Goal: Task Accomplishment & Management: Manage account settings

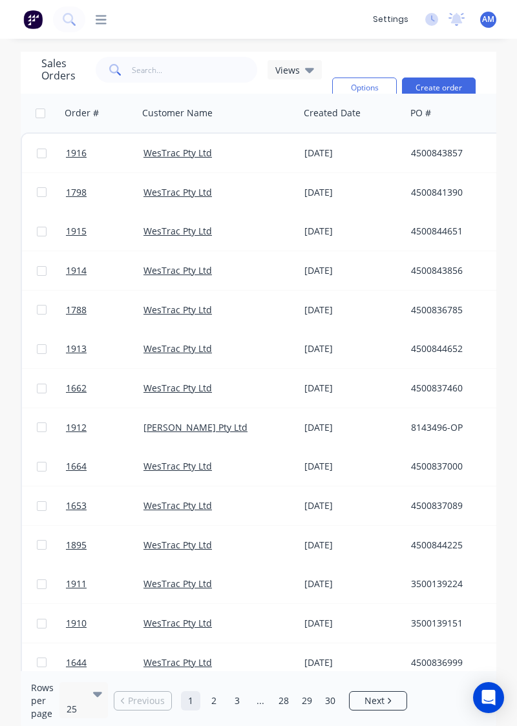
click at [102, 16] on icon at bounding box center [101, 19] width 11 height 9
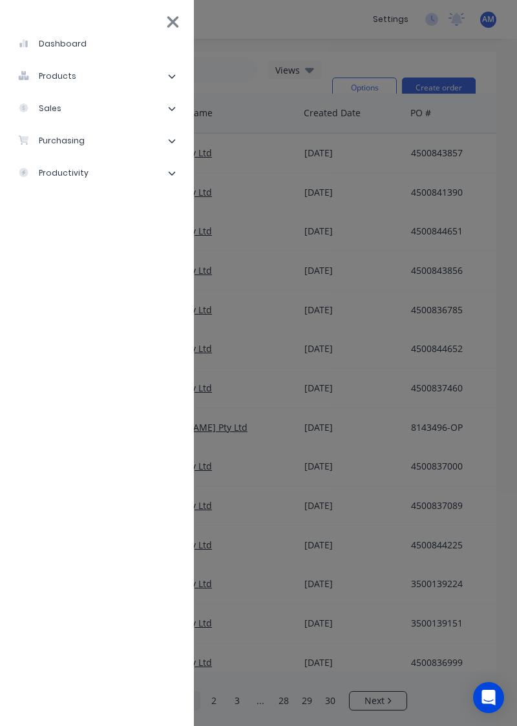
click at [180, 26] on icon at bounding box center [173, 22] width 14 height 18
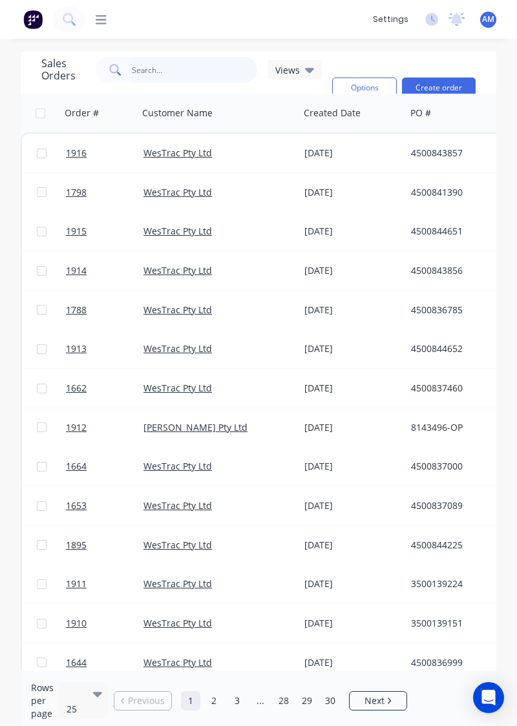
click at [159, 72] on input "text" at bounding box center [195, 70] width 126 height 26
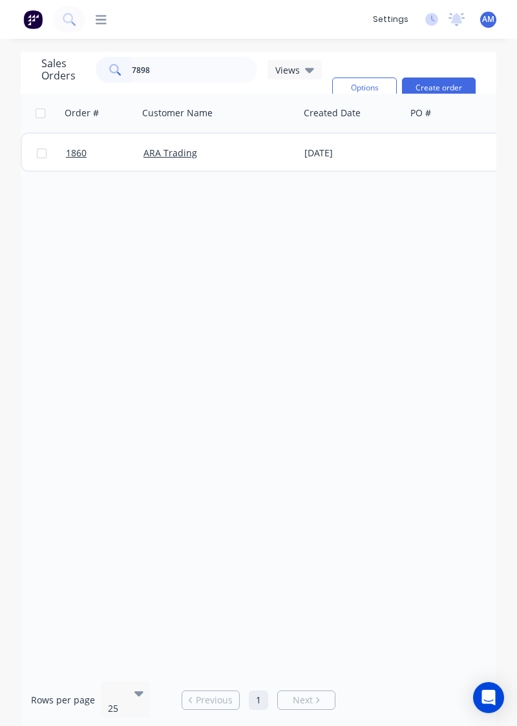
click at [93, 23] on div at bounding box center [95, 20] width 21 height 12
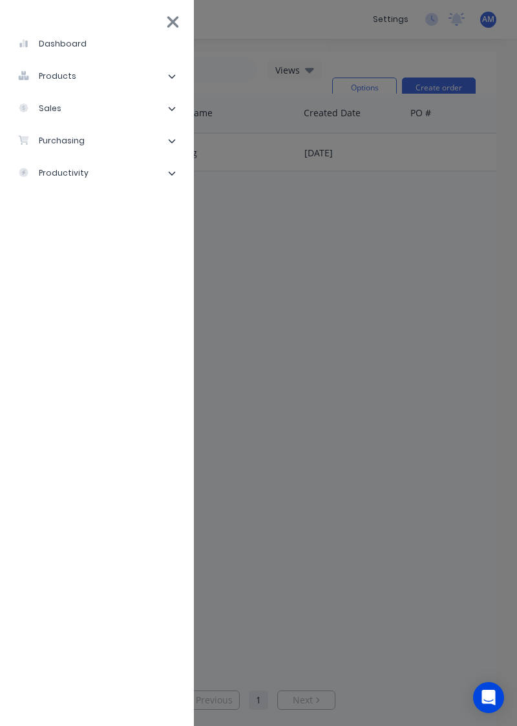
click at [154, 109] on li "sales" at bounding box center [96, 108] width 173 height 32
click at [306, 292] on div "dashboard products Product Catalogue Materials sales Sales Orders Customers Pri…" at bounding box center [343, 363] width 517 height 726
click at [76, 143] on div "Sales Orders" at bounding box center [65, 141] width 74 height 12
click at [392, 394] on div "dashboard products Product Catalogue Materials sales Sales Orders Customers Pri…" at bounding box center [343, 363] width 517 height 726
click at [342, 277] on div "dashboard products Product Catalogue Materials sales Sales Orders Customers Pri…" at bounding box center [343, 363] width 517 height 726
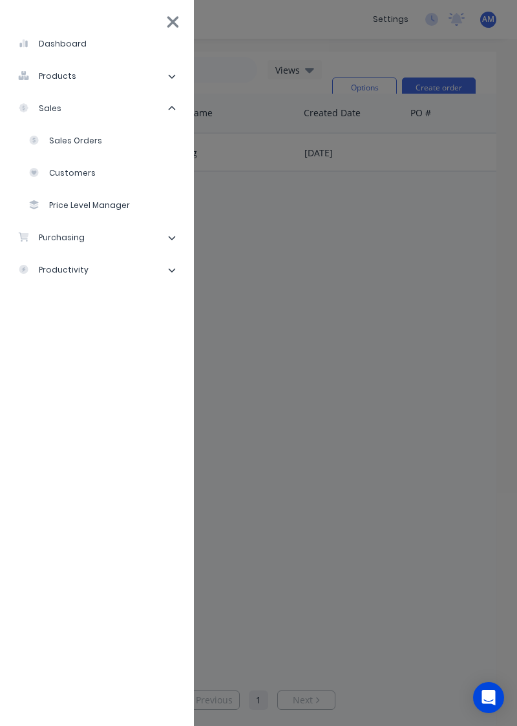
click at [168, 22] on icon at bounding box center [173, 22] width 14 height 18
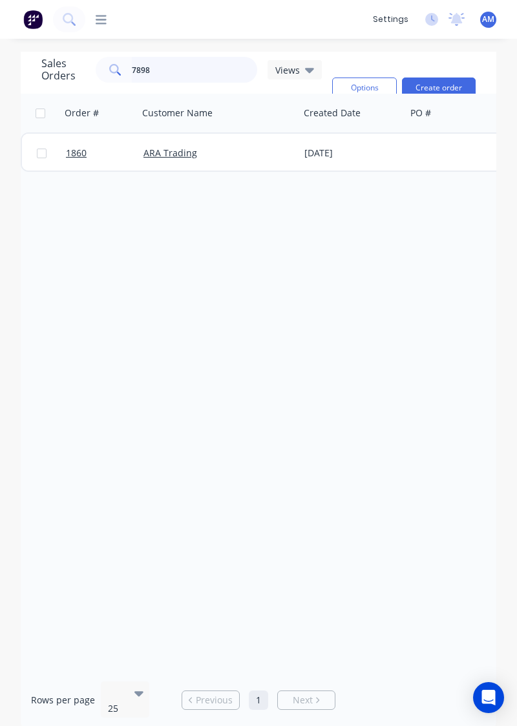
click at [199, 71] on input "7898" at bounding box center [195, 70] width 126 height 26
type input "7"
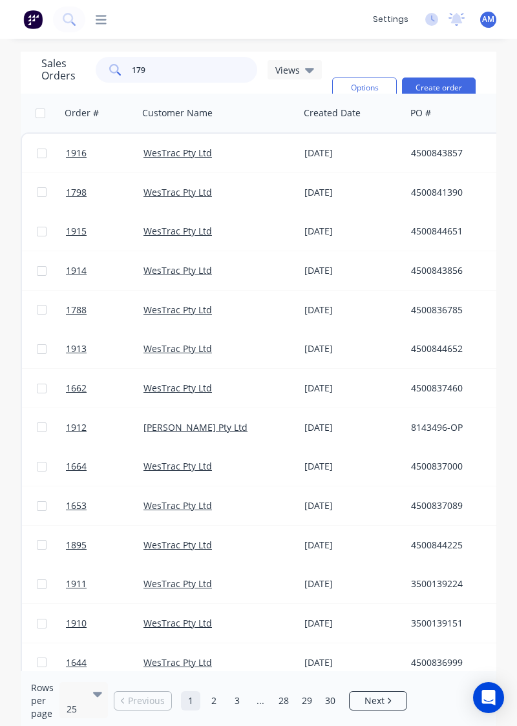
type input "1798"
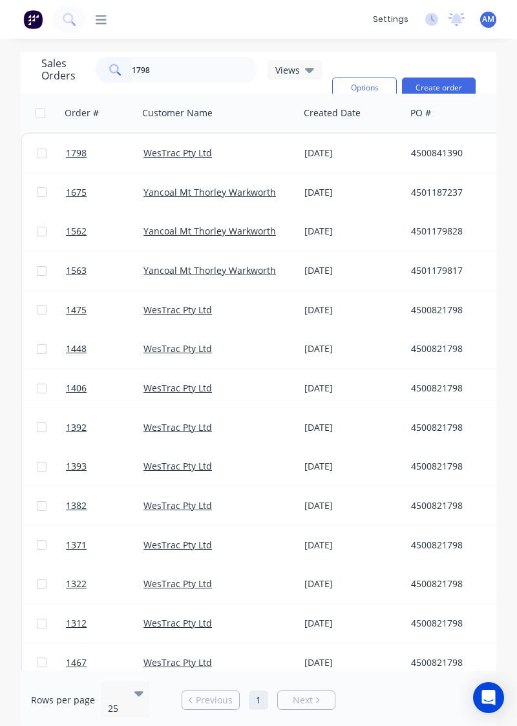
click at [236, 166] on div "WesTrac Pty Ltd" at bounding box center [219, 153] width 162 height 39
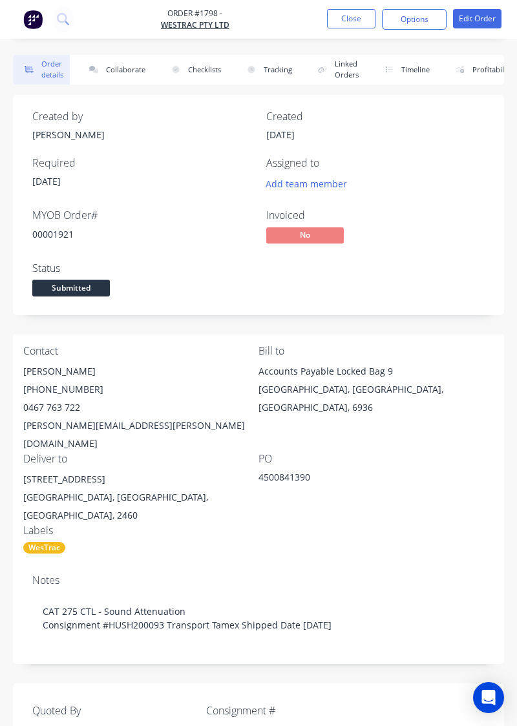
click at [126, 71] on button "Collaborate" at bounding box center [115, 70] width 74 height 30
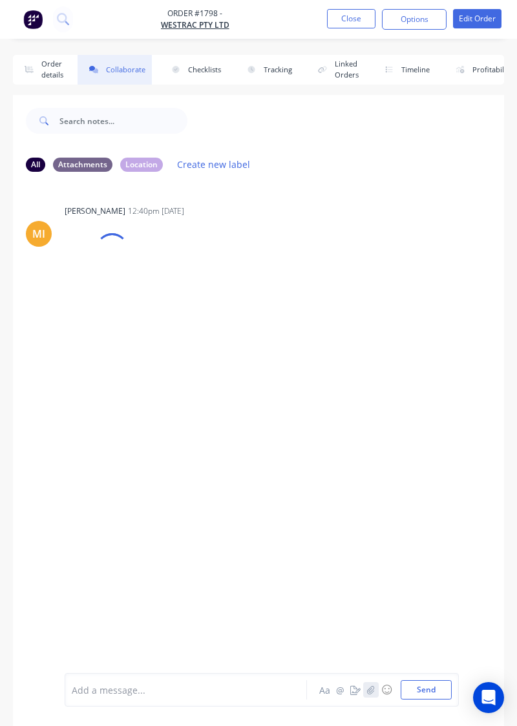
click at [375, 694] on icon "button" at bounding box center [371, 690] width 8 height 9
click at [445, 698] on button "Send" at bounding box center [426, 689] width 51 height 19
click at [384, 419] on div "AM You 12:19pm [DATE] 20250924_121713.jpg Labels Download Delete" at bounding box center [258, 380] width 491 height 106
